Goal: Find specific page/section: Find specific page/section

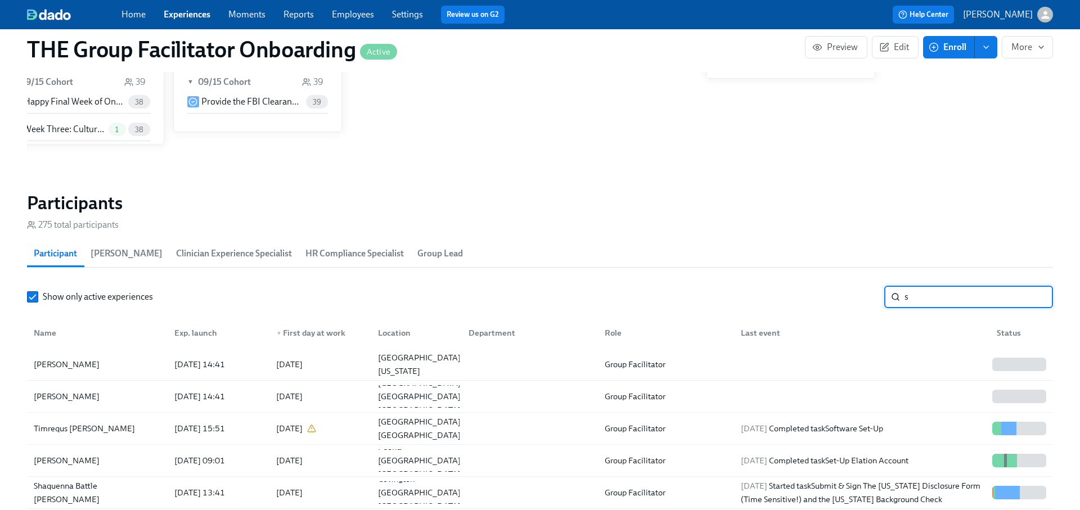
scroll to position [829, 0]
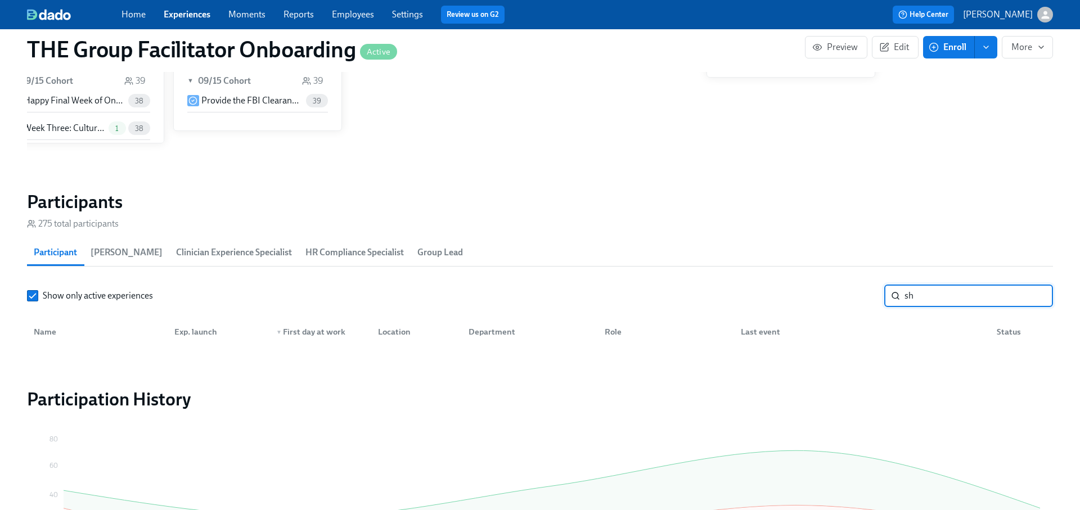
type input "s"
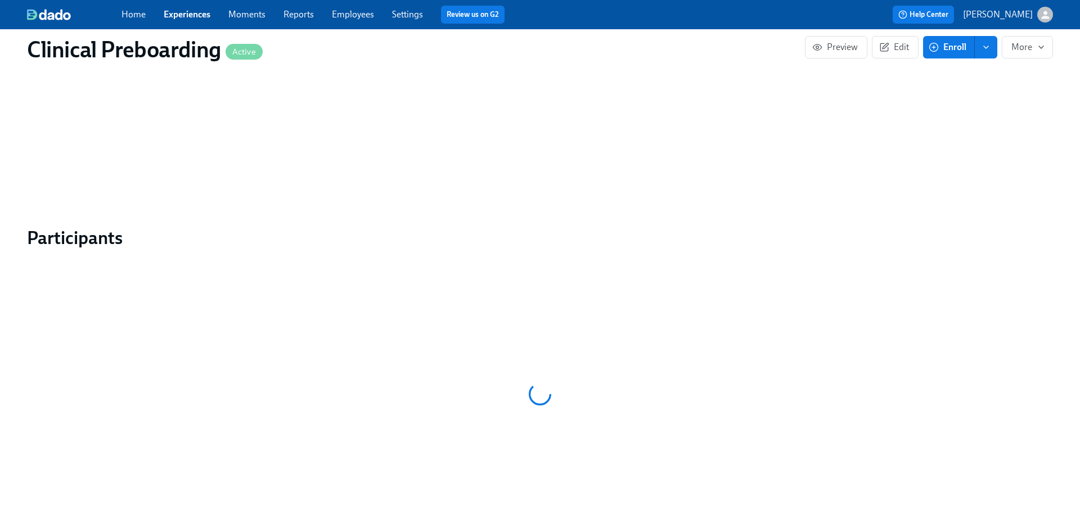
scroll to position [1022, 0]
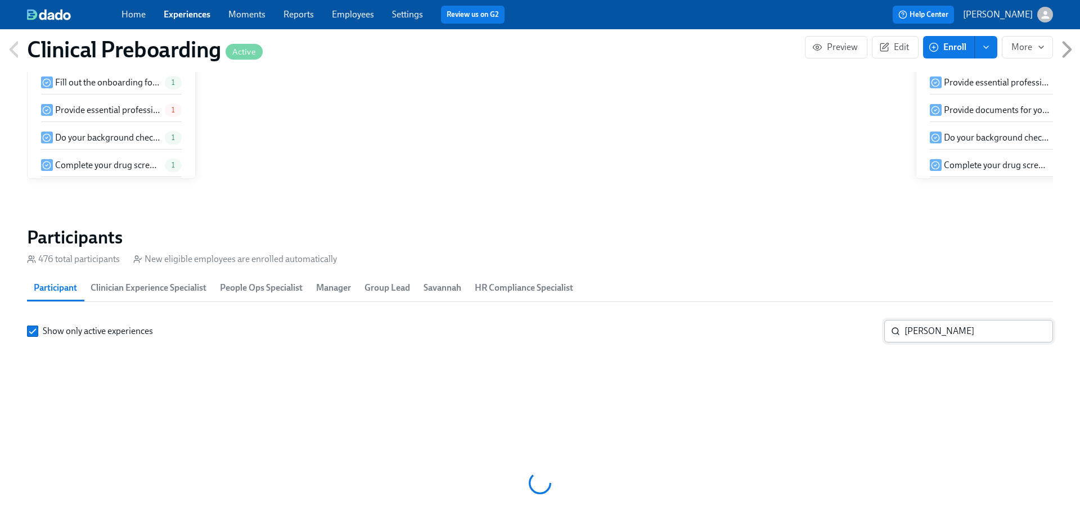
click at [933, 320] on input "looby" at bounding box center [979, 331] width 149 height 23
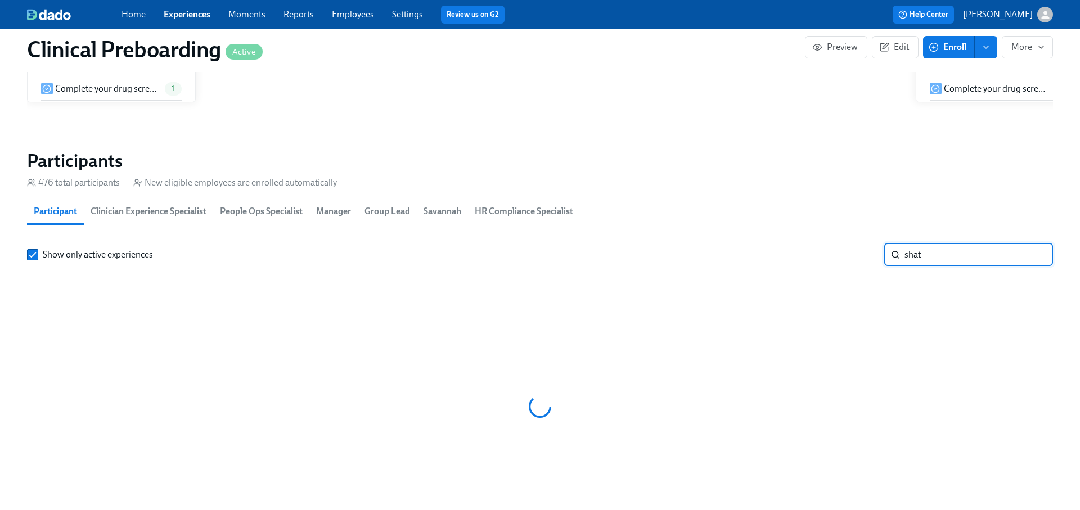
scroll to position [0, 12973]
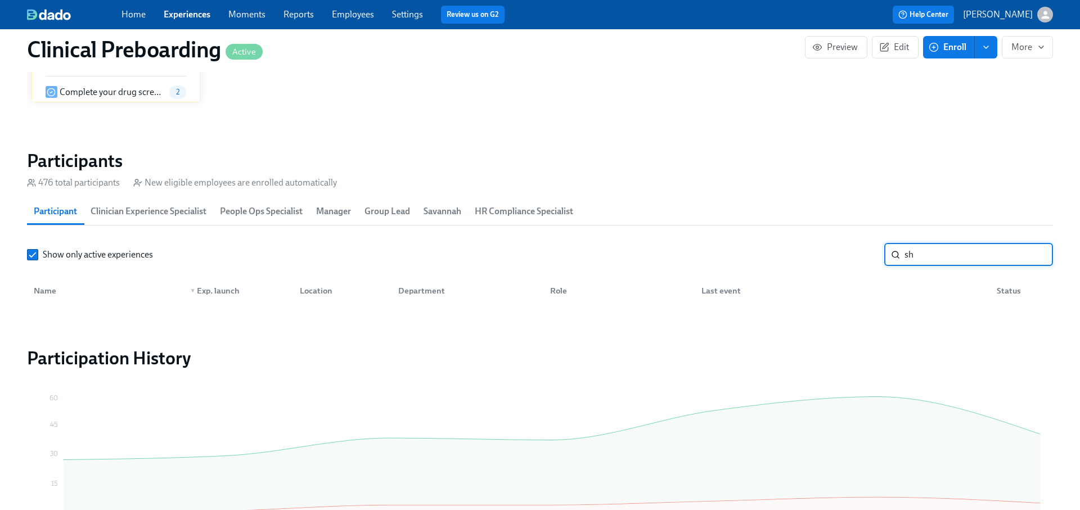
type input "s"
